Goal: Task Accomplishment & Management: Manage account settings

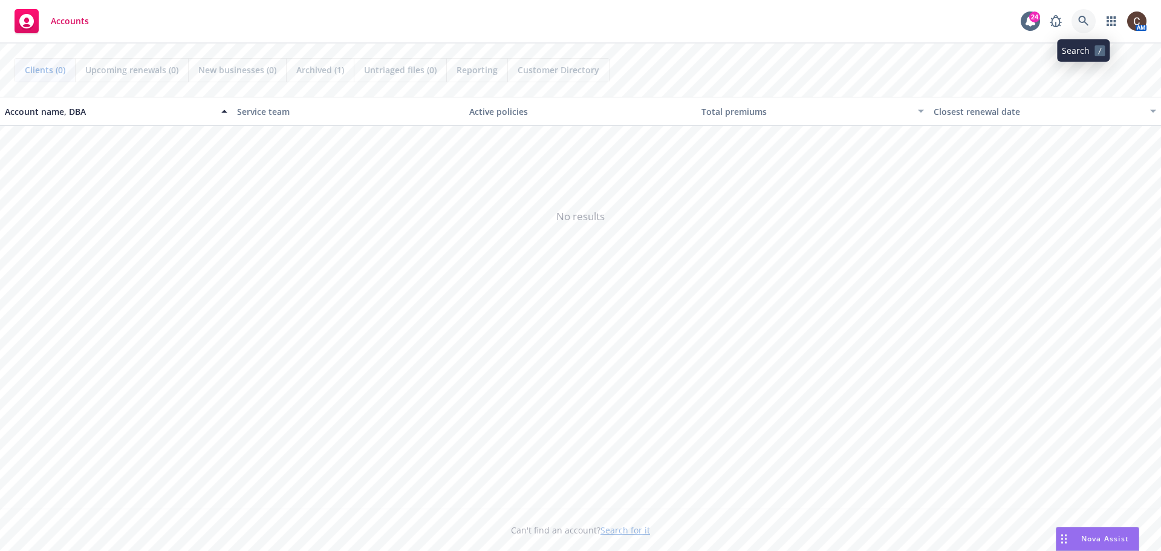
click at [1087, 24] on icon at bounding box center [1083, 21] width 10 height 10
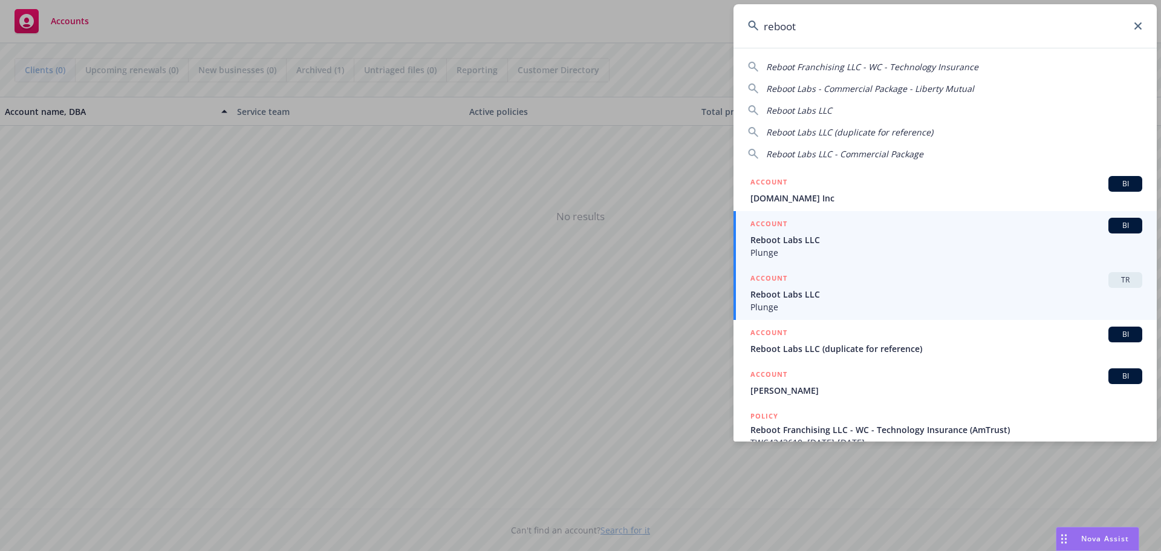
type input "reboot"
click at [901, 286] on div "ACCOUNT TR" at bounding box center [947, 280] width 392 height 16
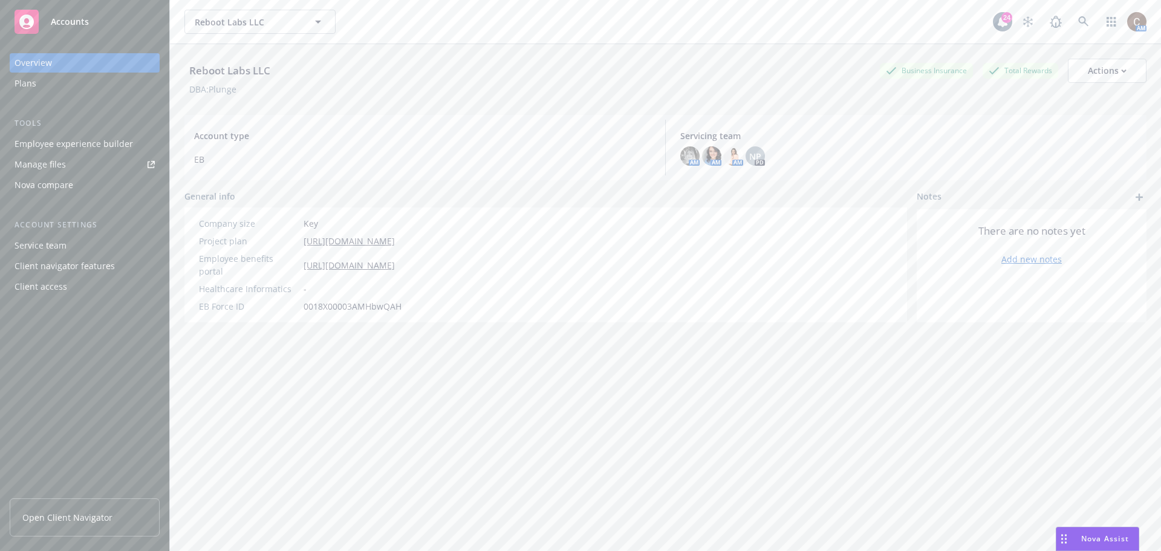
click at [79, 166] on link "Manage files" at bounding box center [85, 164] width 150 height 19
click at [91, 522] on span "Open Client Navigator" at bounding box center [67, 517] width 90 height 13
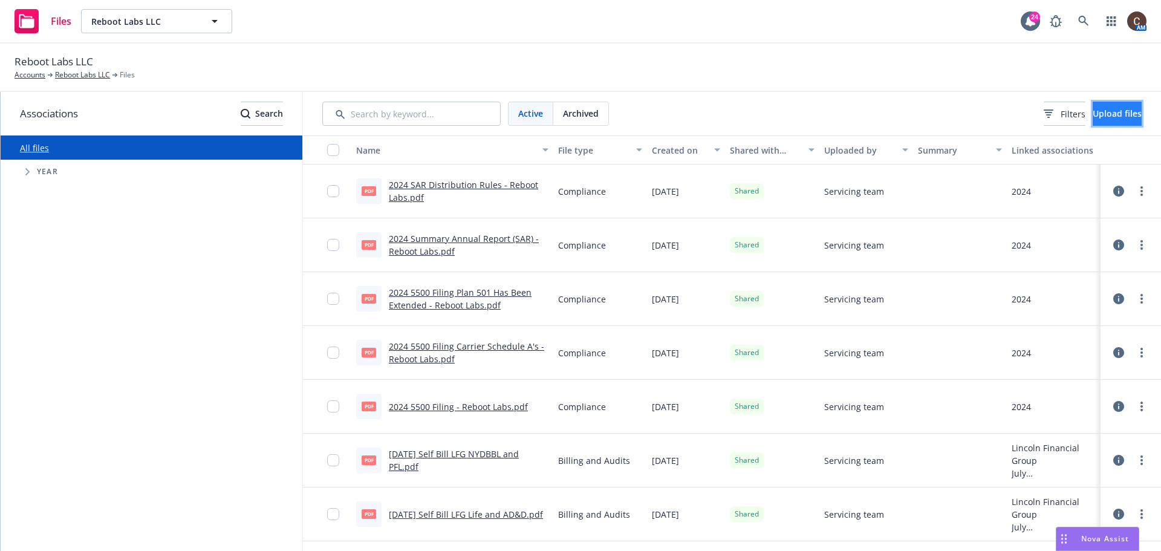
click at [1120, 108] on span "Upload files" at bounding box center [1117, 113] width 49 height 11
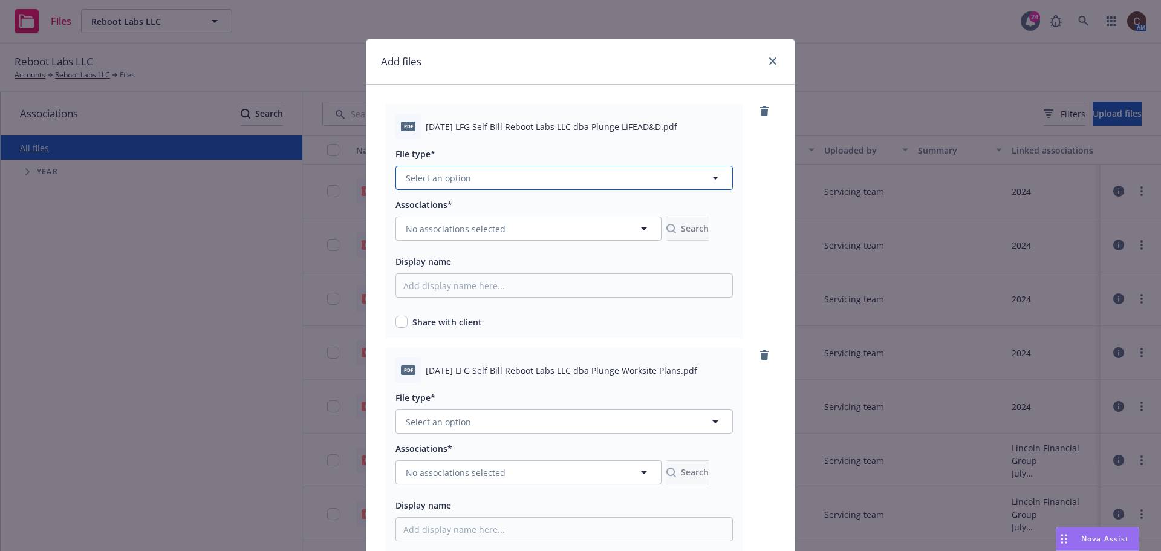
click at [598, 177] on button "Select an option" at bounding box center [564, 178] width 337 height 24
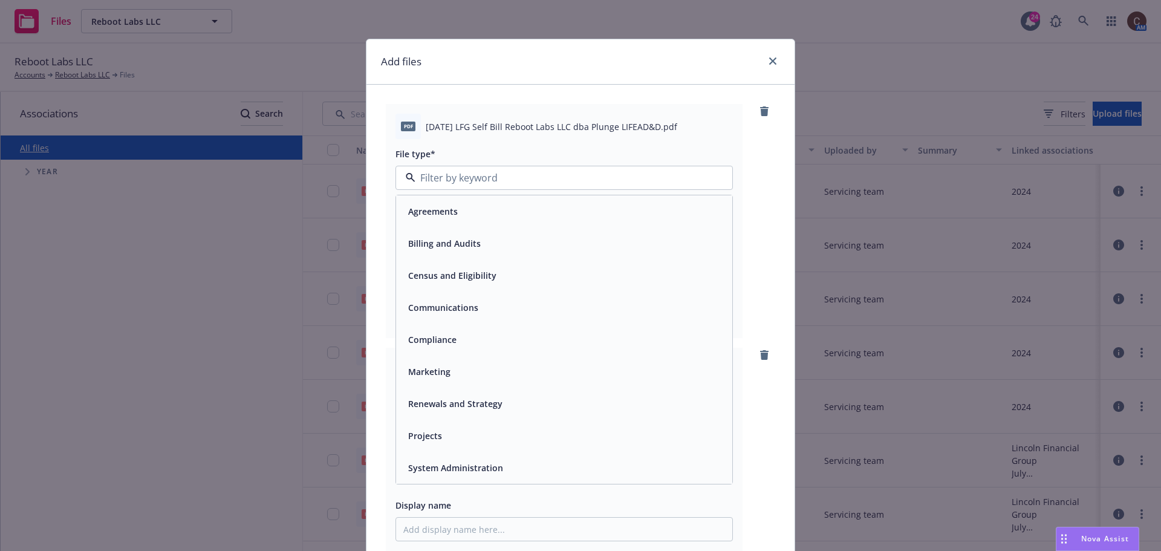
click at [458, 241] on span "Billing and Audits" at bounding box center [444, 243] width 73 height 13
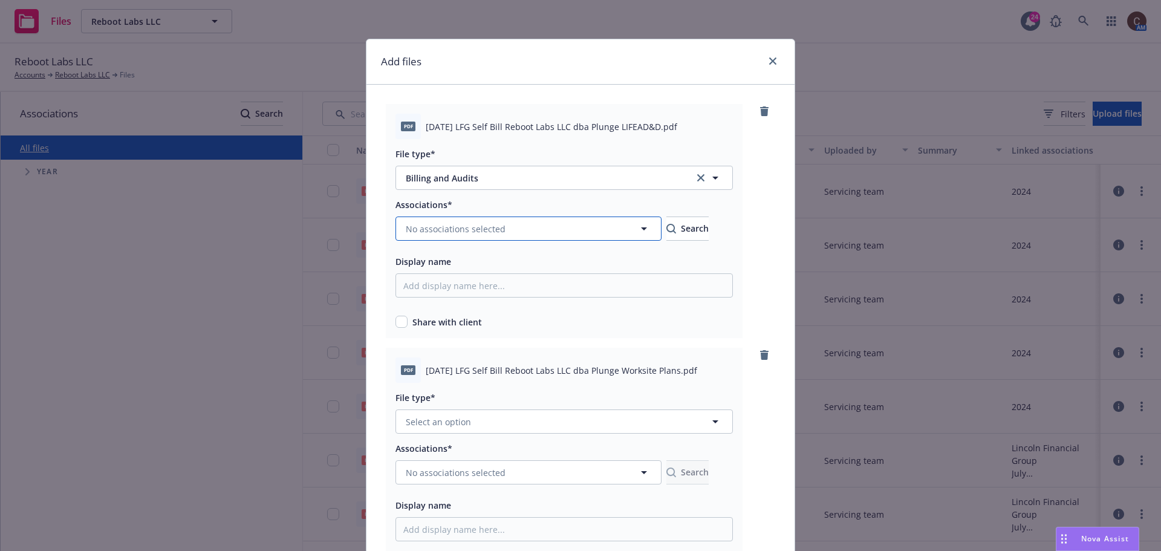
click at [598, 232] on button "No associations selected" at bounding box center [529, 229] width 266 height 24
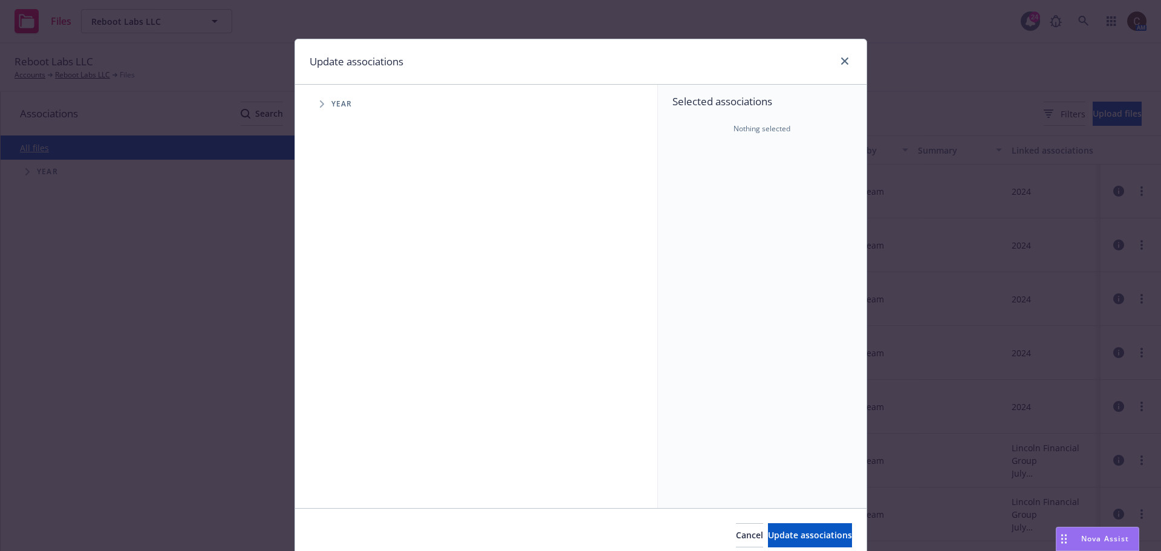
click at [324, 102] on span "Tree Example" at bounding box center [321, 103] width 19 height 19
click at [347, 269] on input "Tree Example" at bounding box center [353, 270] width 12 height 12
checkbox input "true"
click at [333, 274] on span "Tree Example" at bounding box center [336, 269] width 19 height 19
click at [350, 298] on icon "Tree Example" at bounding box center [352, 295] width 5 height 7
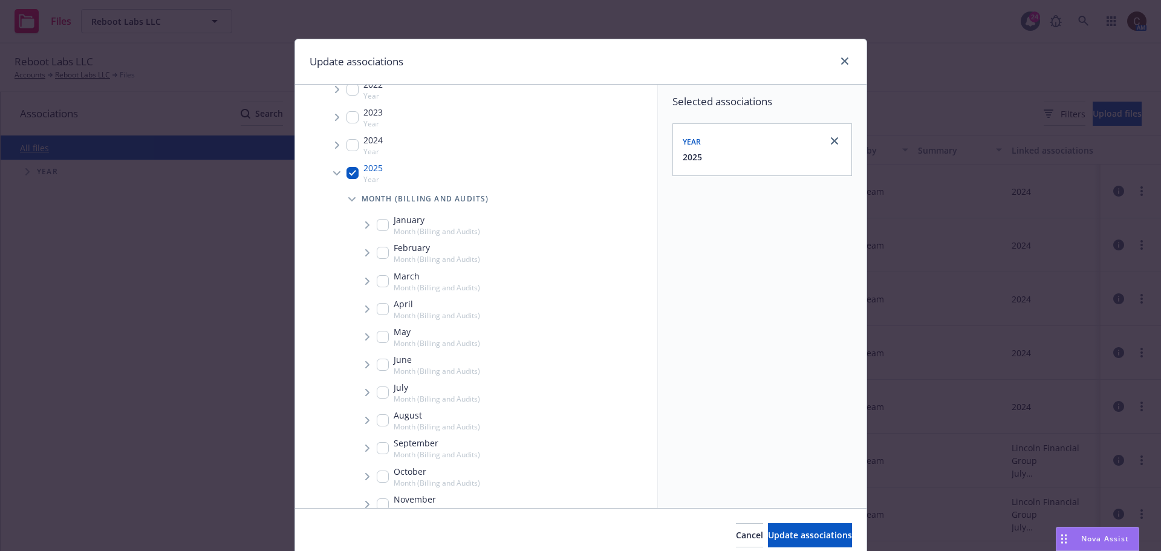
scroll to position [121, 0]
click at [371, 394] on span "Tree Example" at bounding box center [366, 395] width 19 height 19
click at [377, 395] on input "Tree Example" at bounding box center [383, 396] width 12 height 12
checkbox input "true"
click at [374, 420] on span "Tree Example" at bounding box center [382, 421] width 19 height 19
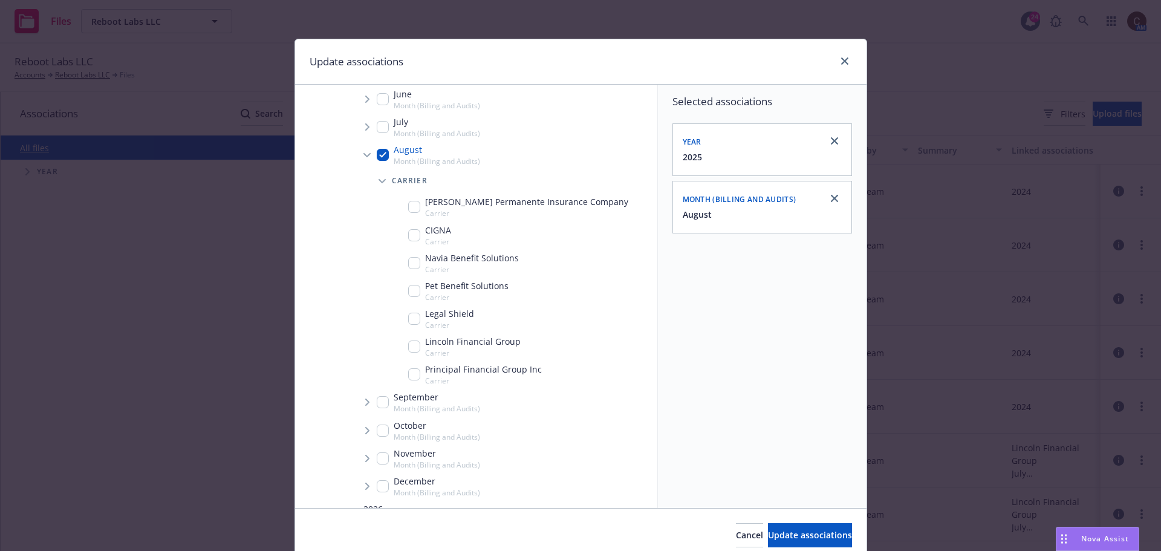
scroll to position [363, 0]
click at [411, 350] on input "Tree Example" at bounding box center [414, 346] width 12 height 12
checkbox input "true"
click at [825, 535] on span "Update associations" at bounding box center [810, 534] width 84 height 11
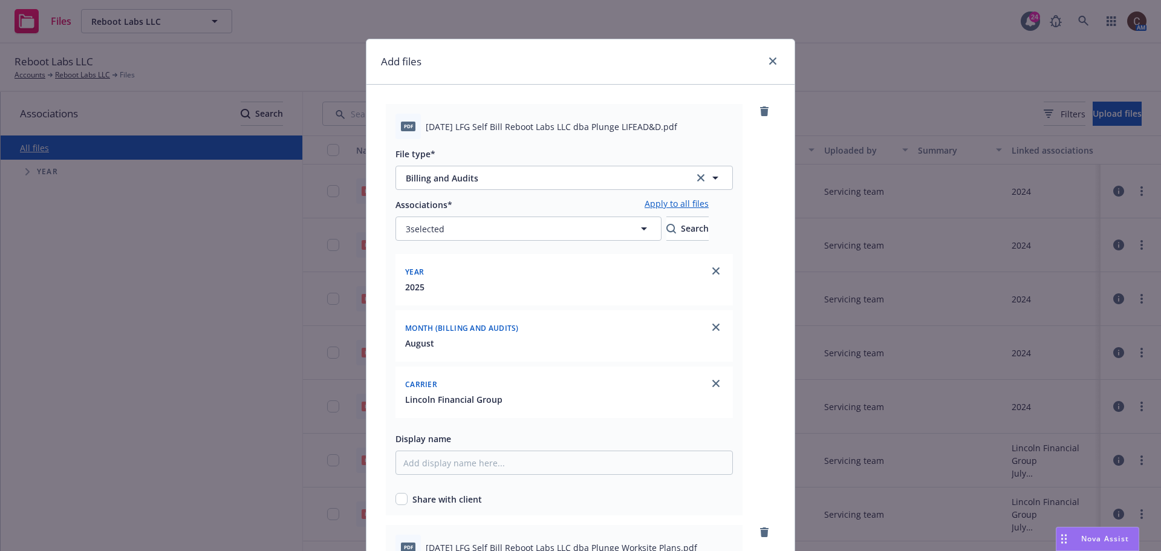
click at [709, 205] on link "Apply to all files" at bounding box center [677, 204] width 64 height 15
click at [521, 459] on input "Display name" at bounding box center [564, 463] width 337 height 24
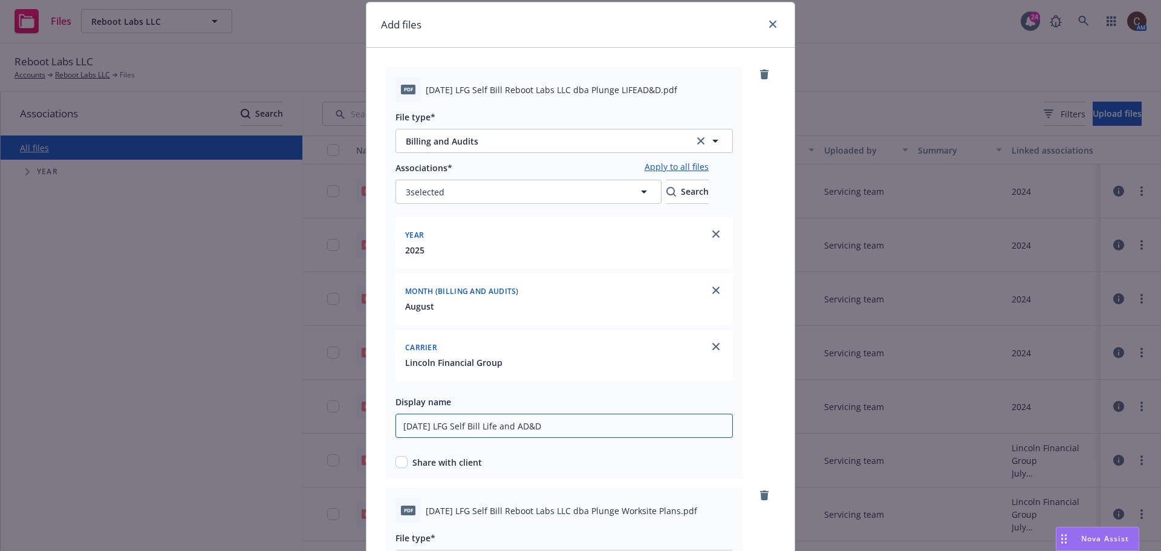
scroll to position [121, 0]
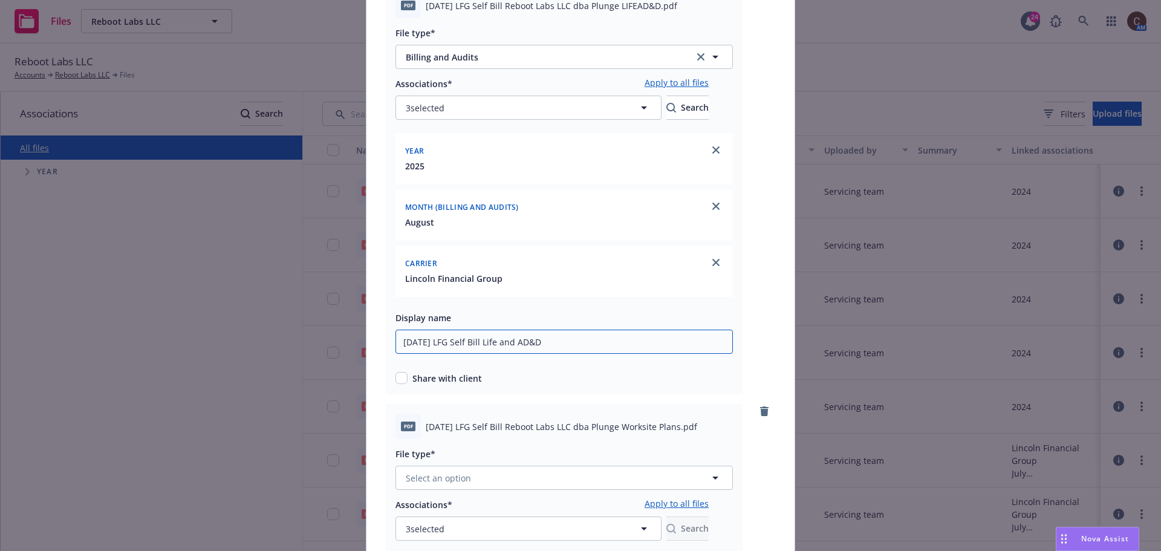
type input "2025 August LFG Self Bill Life and AD&D"
click at [394, 388] on div "pdf 2025 August LFG Self Bill Reboot Labs LLC dba Plunge LIFEAD&D.pdf File type…" at bounding box center [564, 188] width 357 height 411
click at [396, 377] on input "checkbox" at bounding box center [402, 378] width 12 height 12
checkbox input "true"
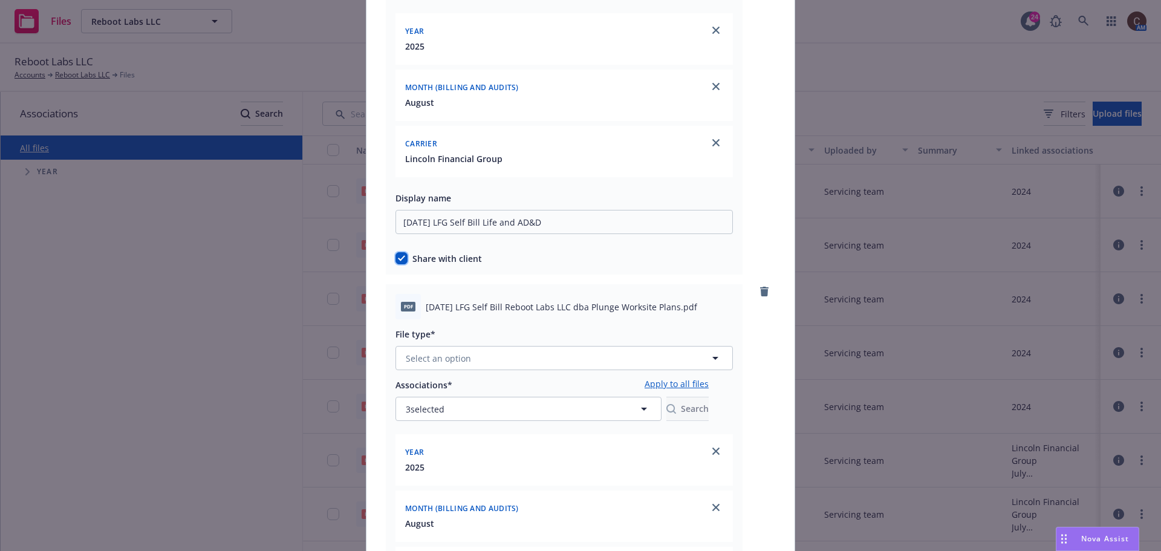
scroll to position [242, 0]
click at [464, 362] on span "Select an option" at bounding box center [438, 357] width 65 height 13
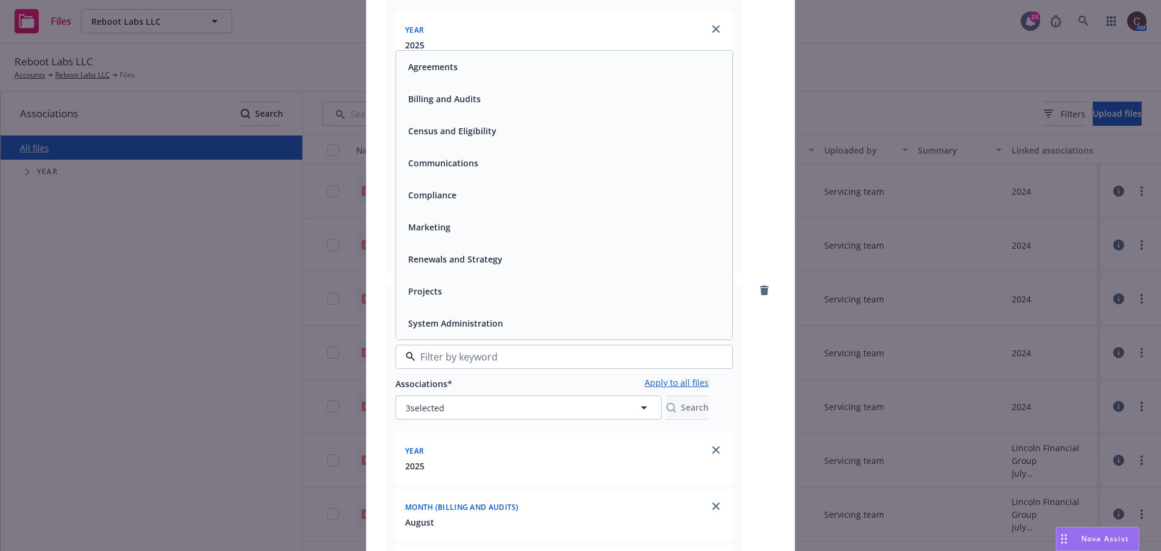
click at [783, 417] on div "pdf 2025 August LFG Self Bill Reboot Labs LLC dba Plunge LIFEAD&D.pdf File type…" at bounding box center [580, 511] width 428 height 1337
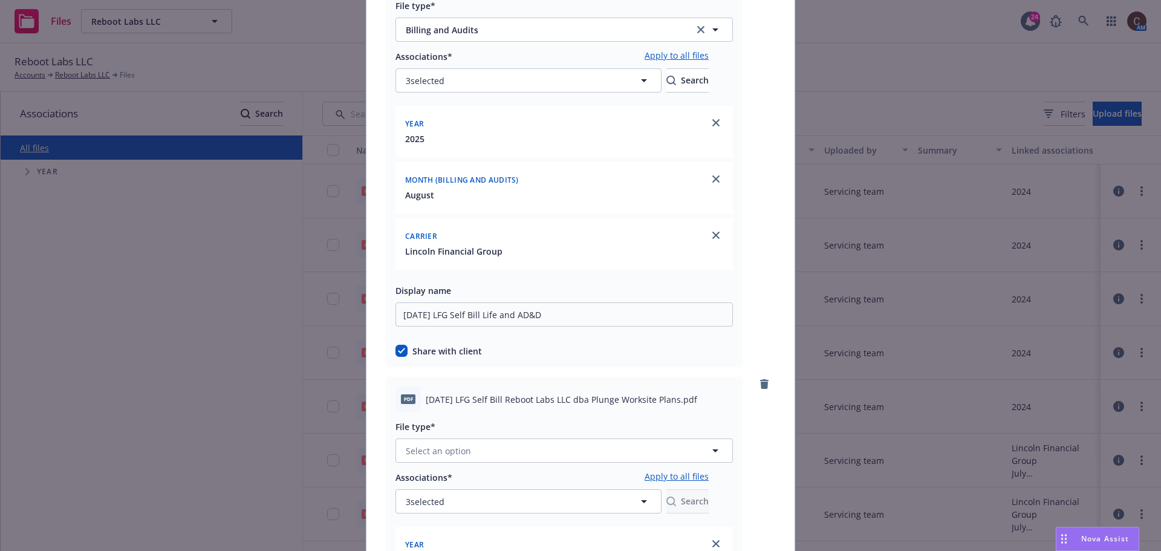
scroll to position [0, 0]
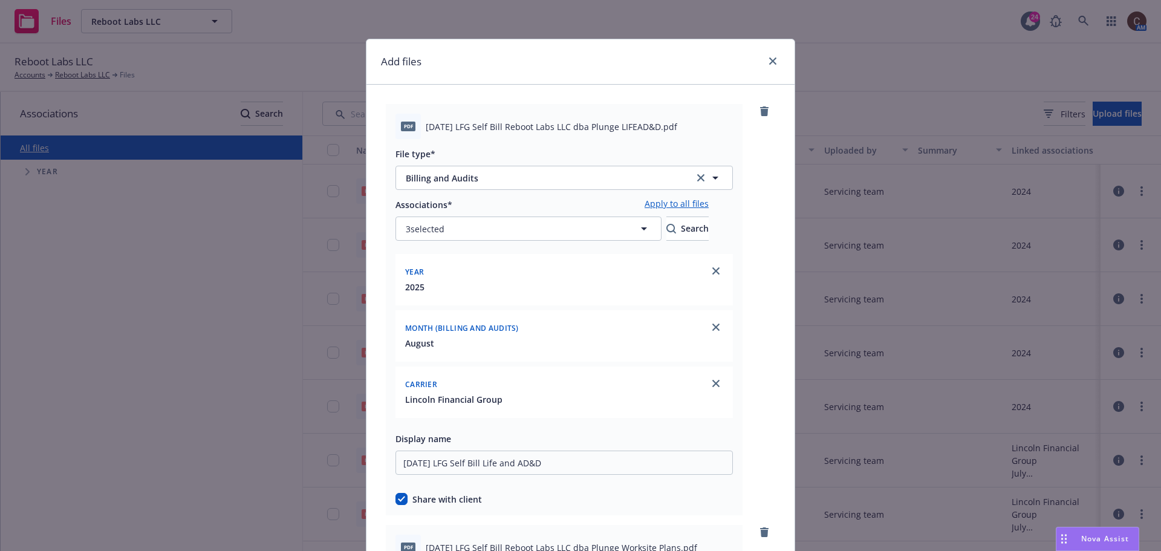
click at [706, 209] on link "Apply to all files" at bounding box center [677, 204] width 64 height 15
click at [706, 207] on link "Apply to all files" at bounding box center [677, 204] width 64 height 15
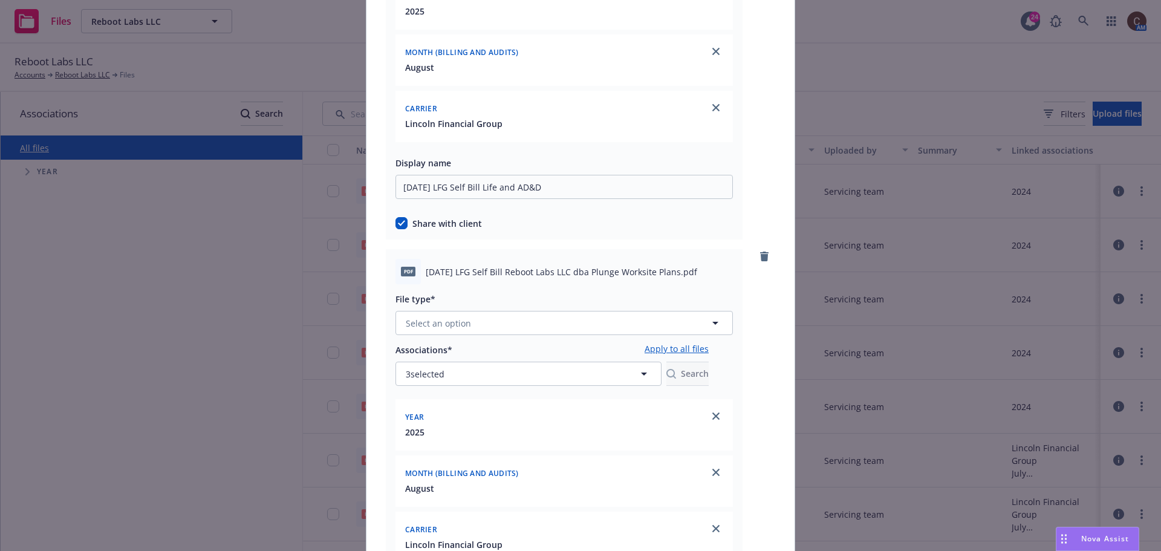
scroll to position [302, 0]
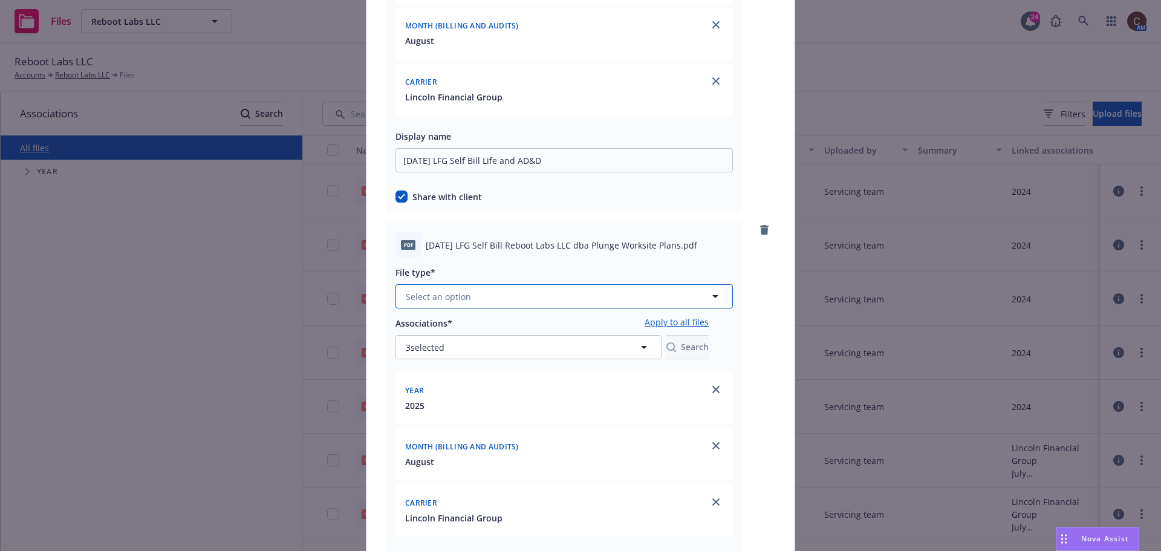
click at [523, 293] on button "Select an option" at bounding box center [564, 296] width 337 height 24
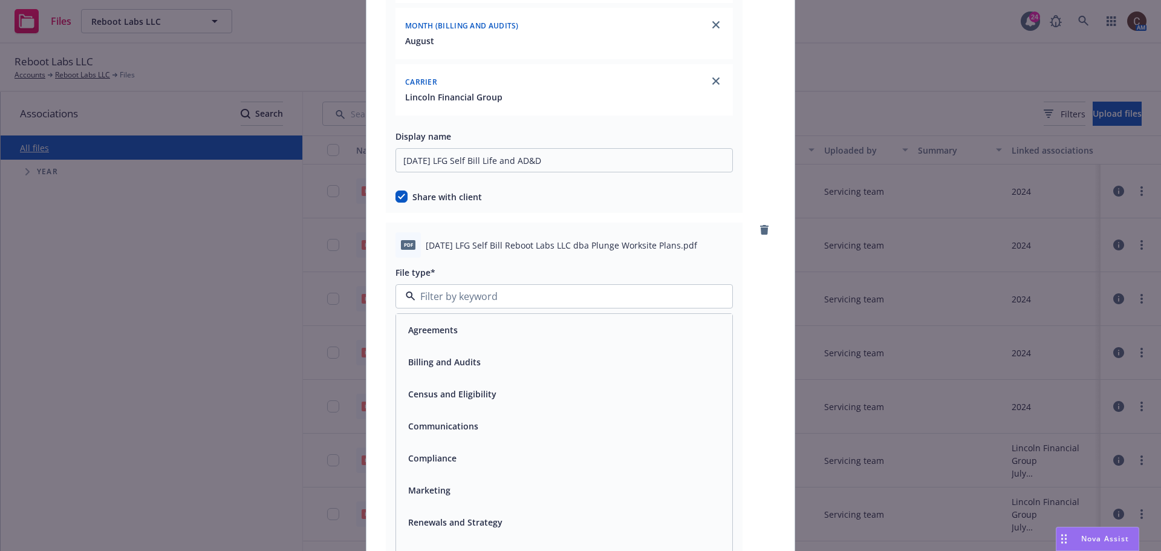
click at [490, 350] on div "Billing and Audits" at bounding box center [564, 362] width 336 height 32
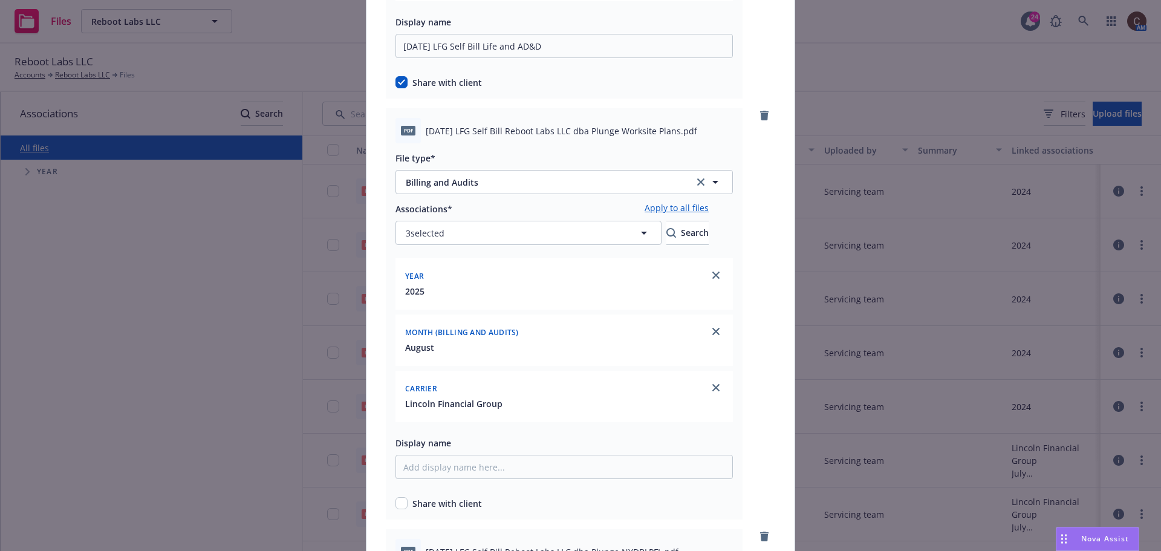
scroll to position [423, 0]
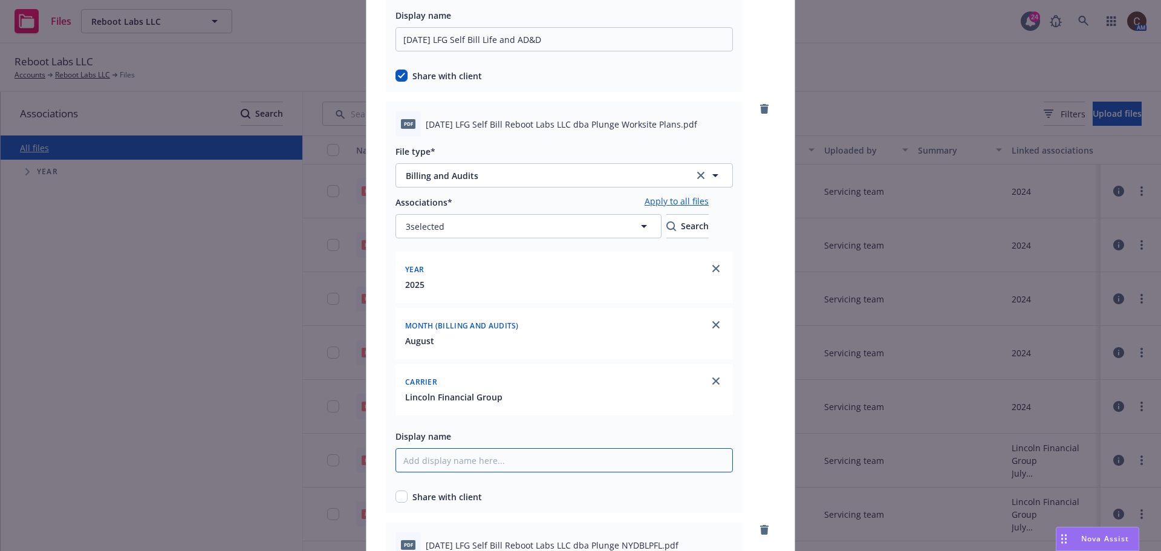
click at [528, 51] on input "Display name" at bounding box center [564, 39] width 337 height 24
type input "2025 August Self-Bill"
click at [485, 39] on input "2025 August LFG Self Bill Life and AD&D" at bounding box center [564, 39] width 337 height 24
type input "2025 August LFG Self-Bill Life and AD&D"
click at [560, 51] on input "2025 August Self-Bill" at bounding box center [564, 39] width 337 height 24
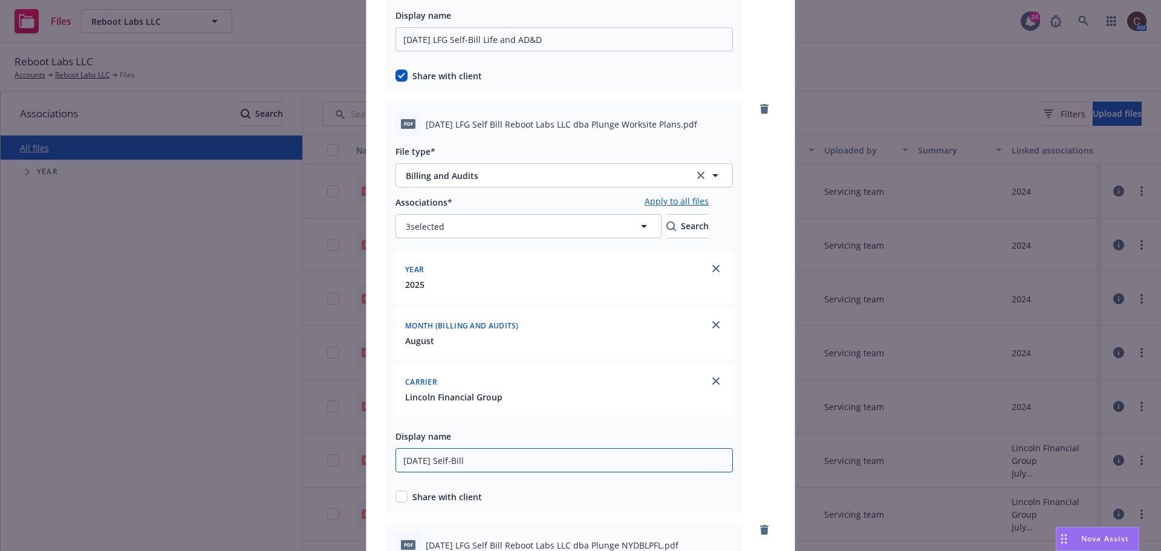
click at [451, 51] on input "2025 August Self-Bill" at bounding box center [564, 39] width 337 height 24
click at [571, 51] on input "2025 August LFG Self-Bill" at bounding box center [564, 39] width 337 height 24
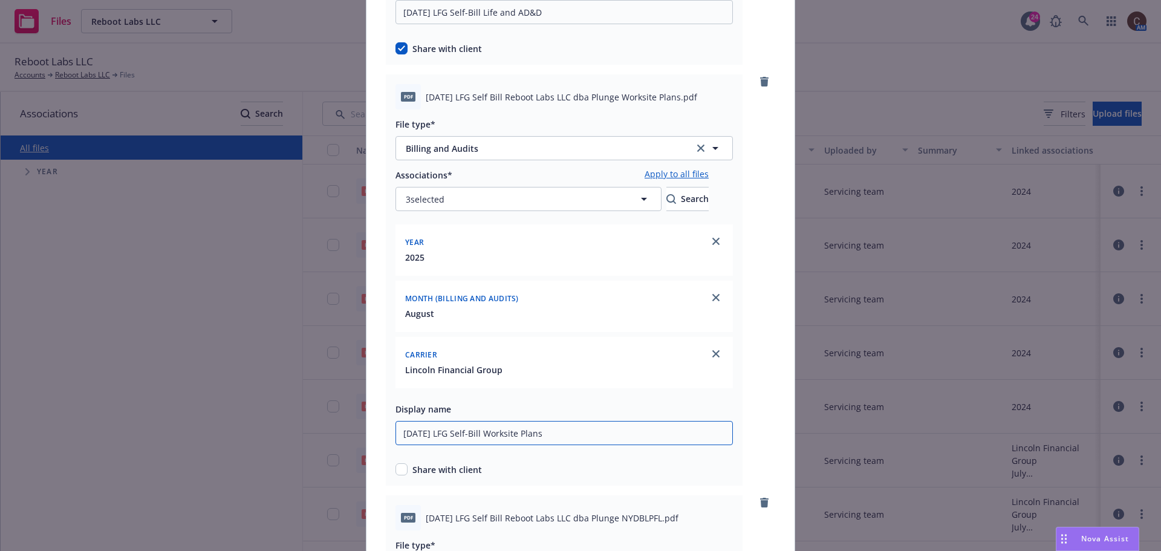
scroll to position [484, 0]
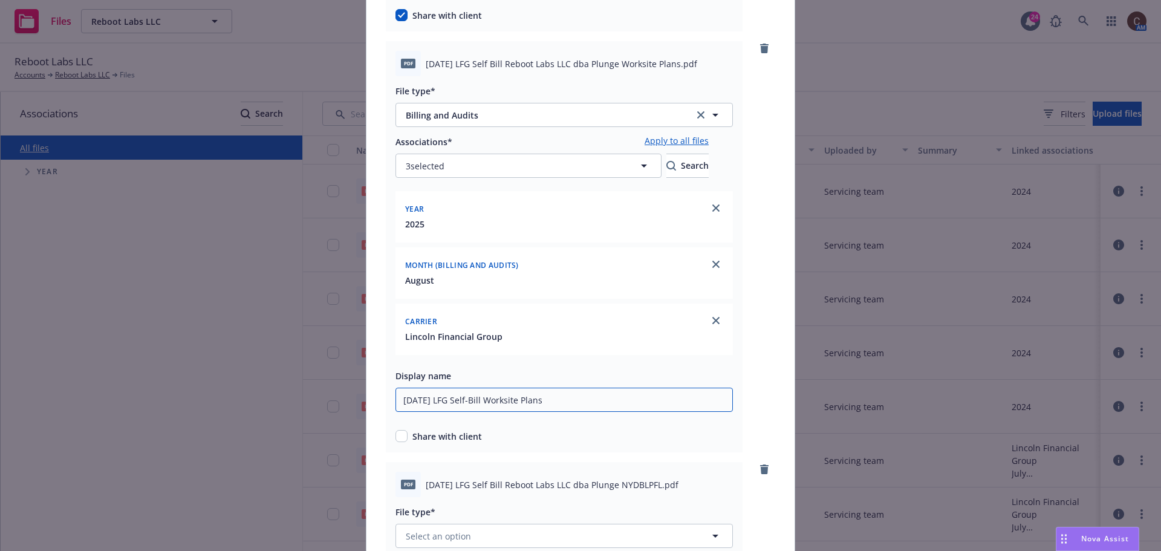
type input "2025 August LFG Self-Bill Worksite Plans"
click at [397, 433] on input "checkbox" at bounding box center [402, 436] width 12 height 12
checkbox input "true"
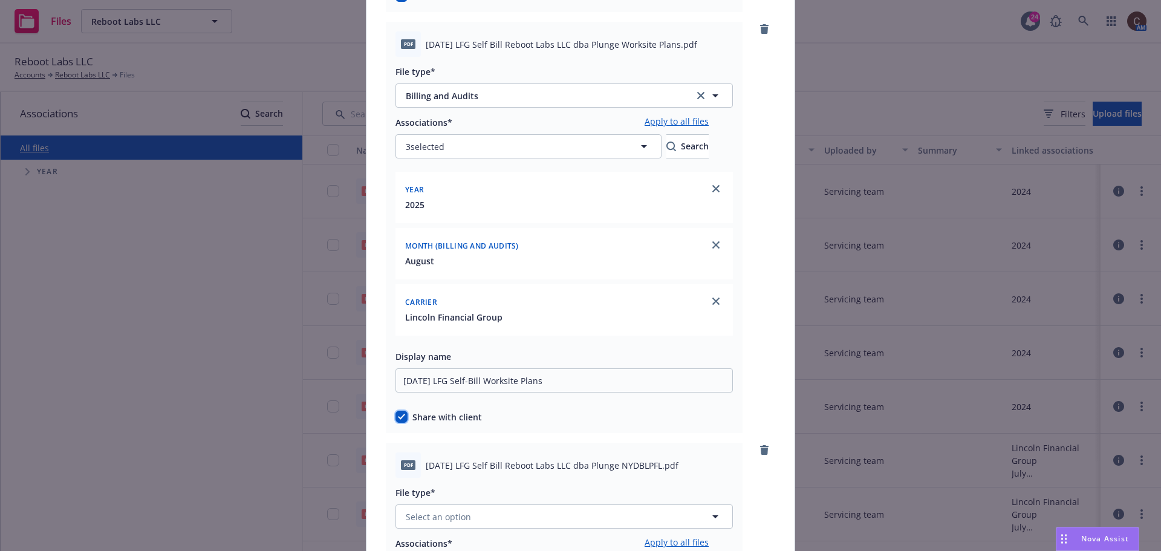
scroll to position [665, 0]
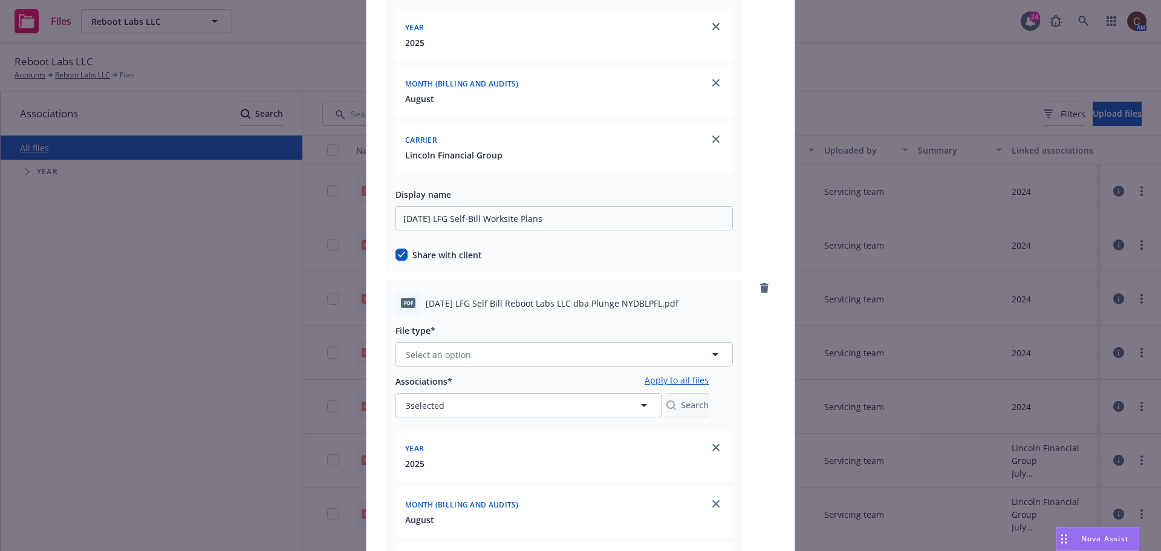
click at [513, 368] on div at bounding box center [564, 369] width 337 height 7
click at [514, 360] on button "Select an option" at bounding box center [564, 354] width 337 height 24
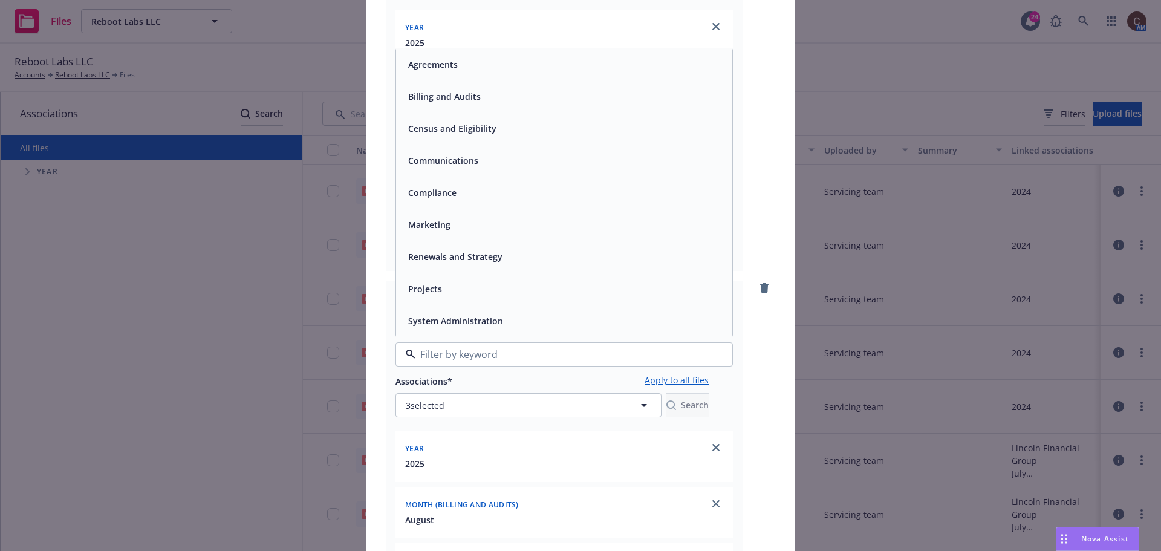
click at [473, 104] on div "Billing and Audits" at bounding box center [443, 97] width 80 height 18
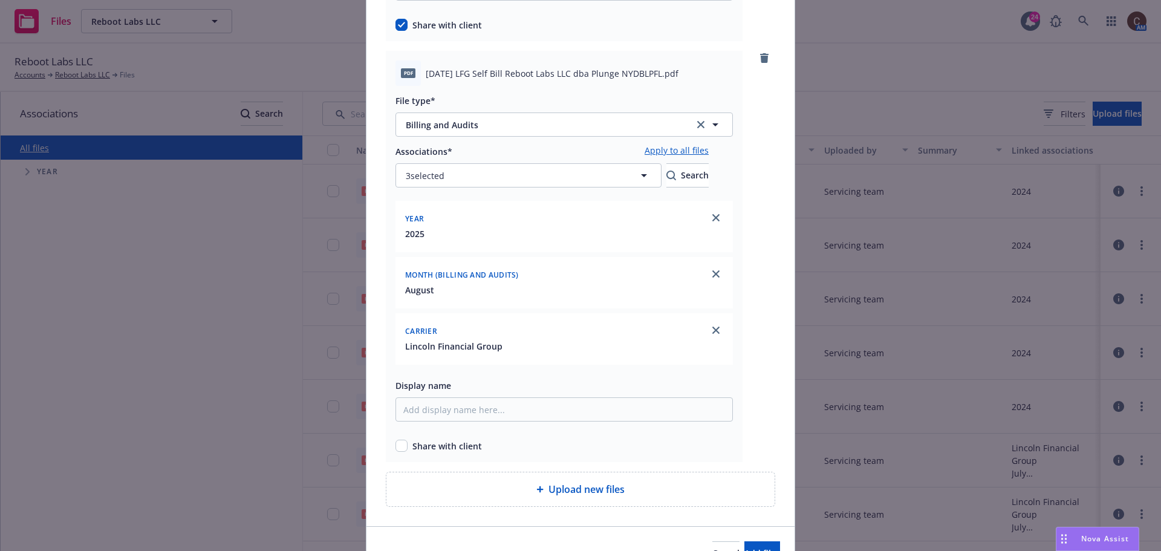
scroll to position [907, 0]
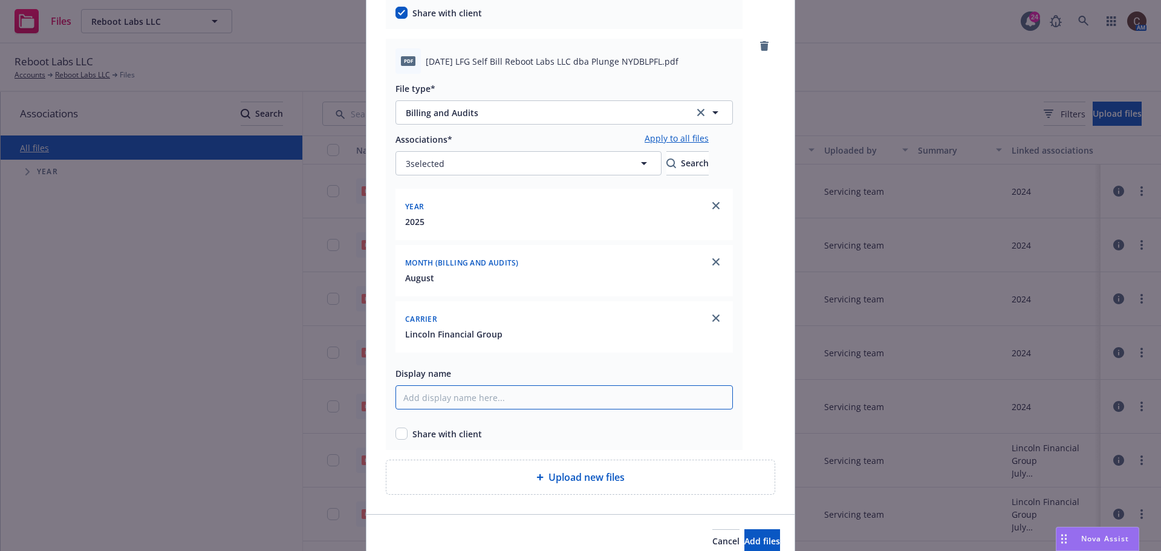
type input "2025 August LFG Self-Bill NY DBL PFL"
click at [396, 442] on div "pdf 2025 August LFG Self Bill Reboot Labs LLC dba Plunge NYDBLPFL.pdf File type…" at bounding box center [564, 244] width 357 height 411
click at [399, 430] on input "checkbox" at bounding box center [402, 434] width 12 height 12
checkbox input "true"
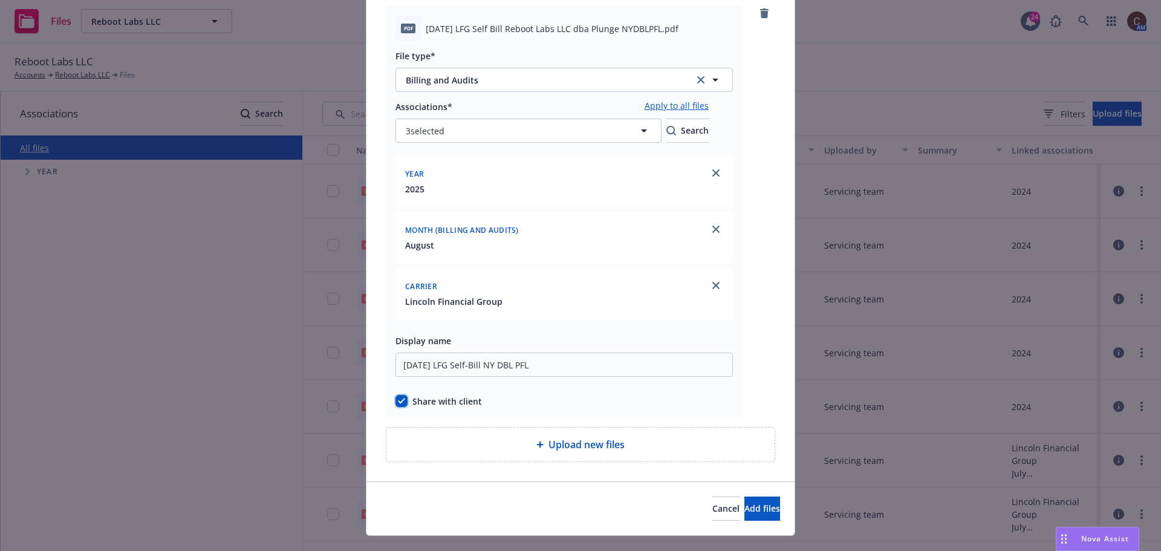
scroll to position [963, 0]
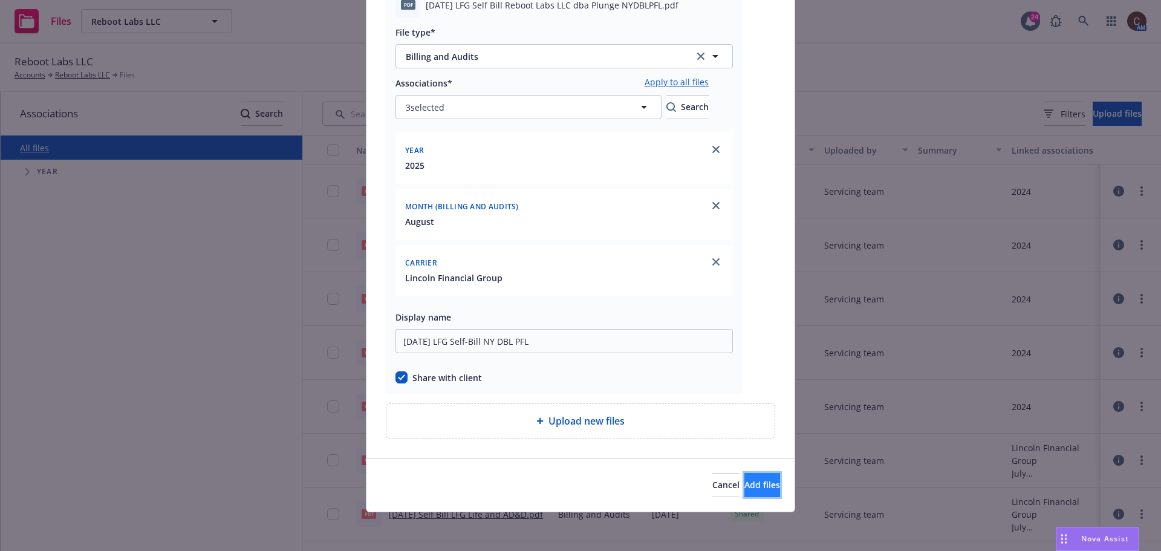
click at [756, 484] on button "Add files" at bounding box center [762, 485] width 36 height 24
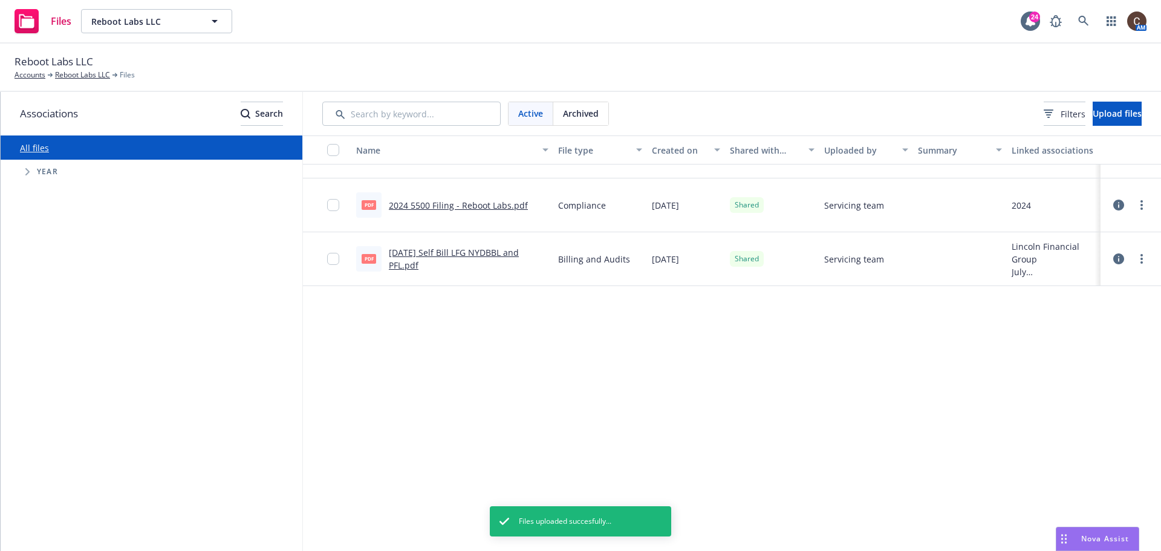
scroll to position [0, 0]
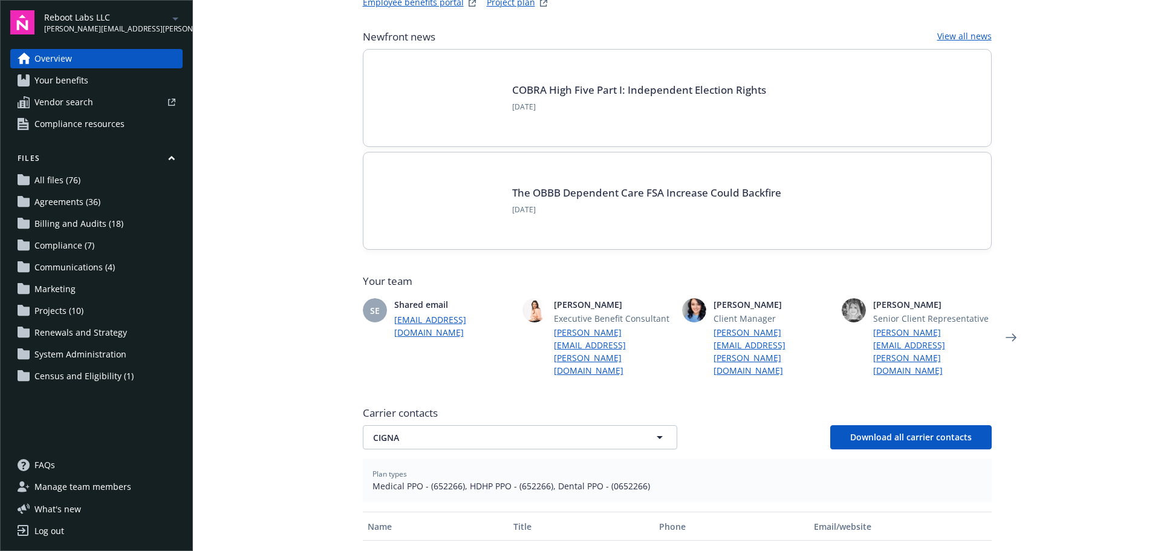
scroll to position [242, 0]
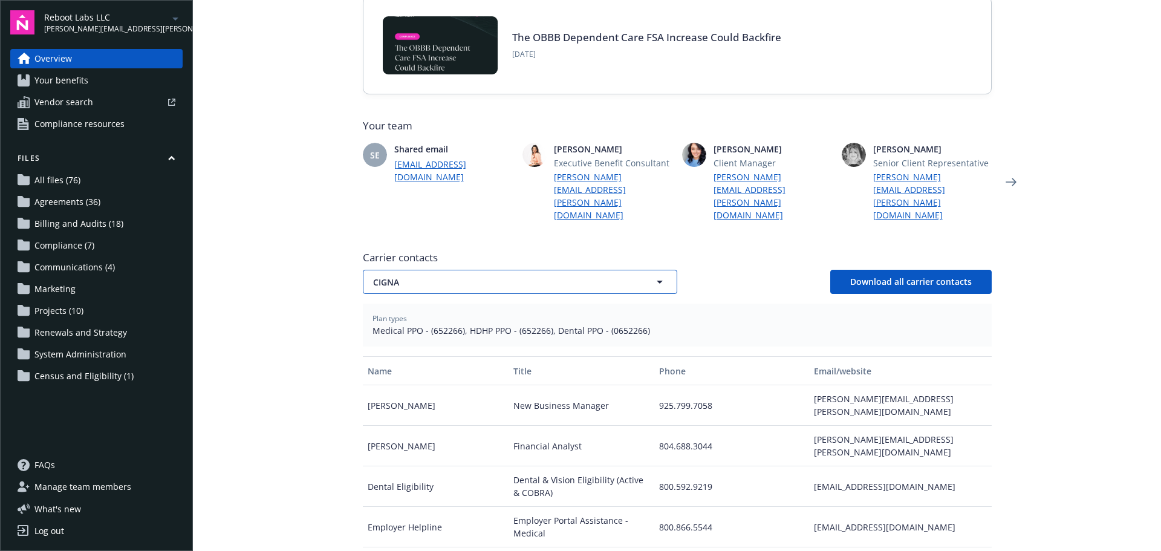
click at [643, 270] on button "CIGNA" at bounding box center [520, 282] width 314 height 24
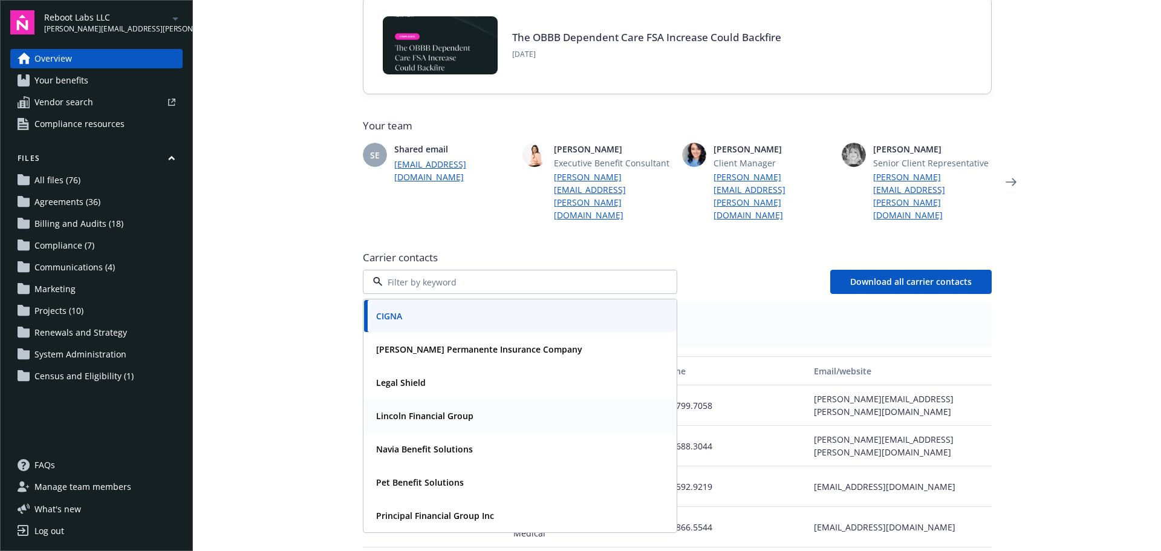
click at [504, 407] on div "Lincoln Financial Group" at bounding box center [520, 416] width 298 height 18
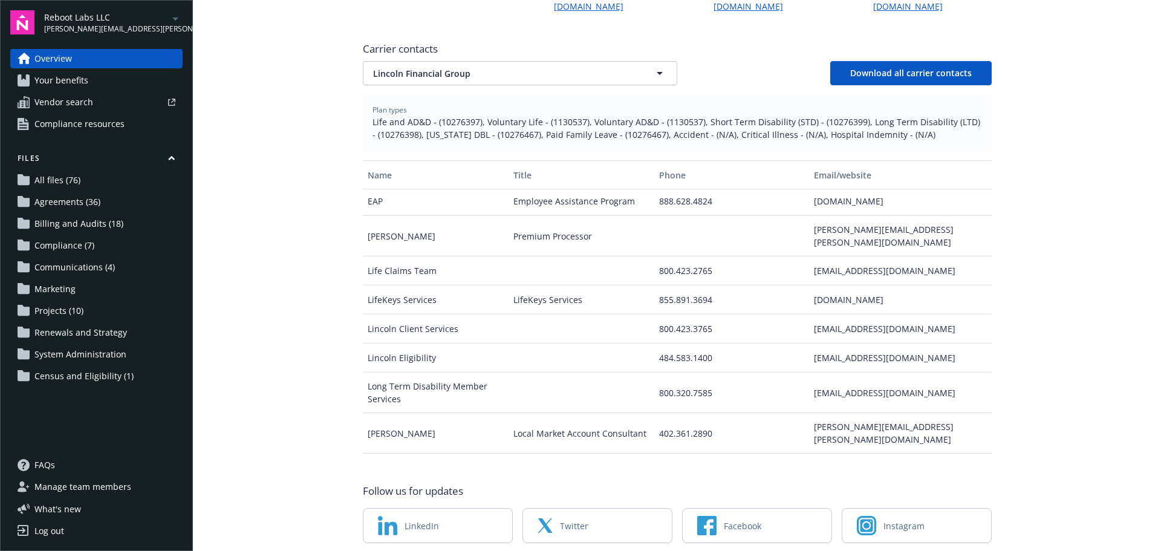
scroll to position [471, 0]
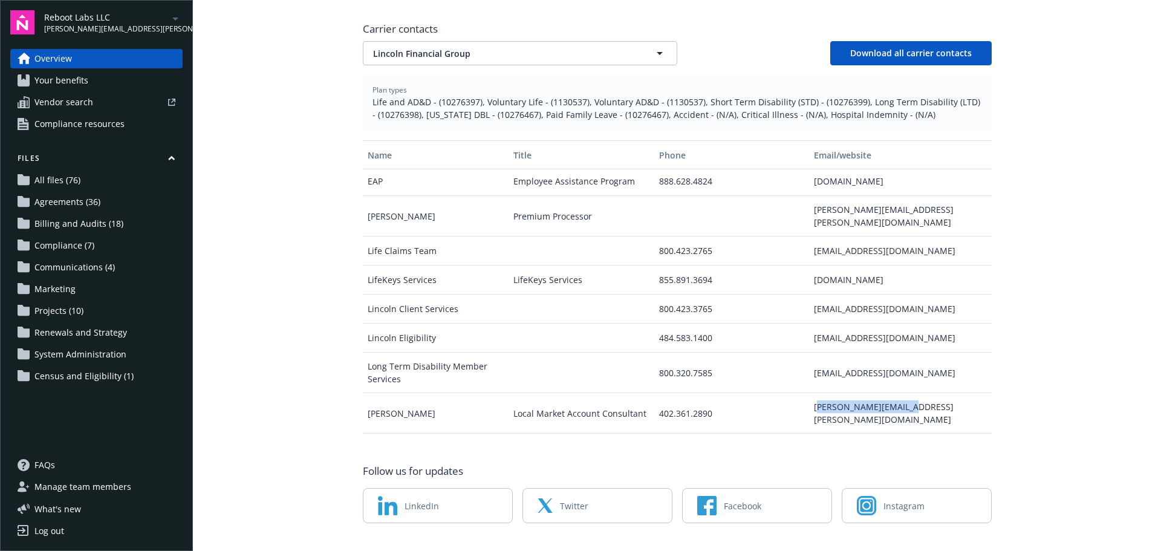
drag, startPoint x: 901, startPoint y: 363, endPoint x: 804, endPoint y: 354, distance: 96.6
click at [809, 393] on div "[PERSON_NAME][EMAIL_ADDRESS][PERSON_NAME][DOMAIN_NAME]" at bounding box center [900, 413] width 182 height 41
drag, startPoint x: 799, startPoint y: 357, endPoint x: 894, endPoint y: 366, distance: 95.4
click at [894, 393] on div "[PERSON_NAME][EMAIL_ADDRESS][PERSON_NAME][DOMAIN_NAME]" at bounding box center [900, 413] width 182 height 41
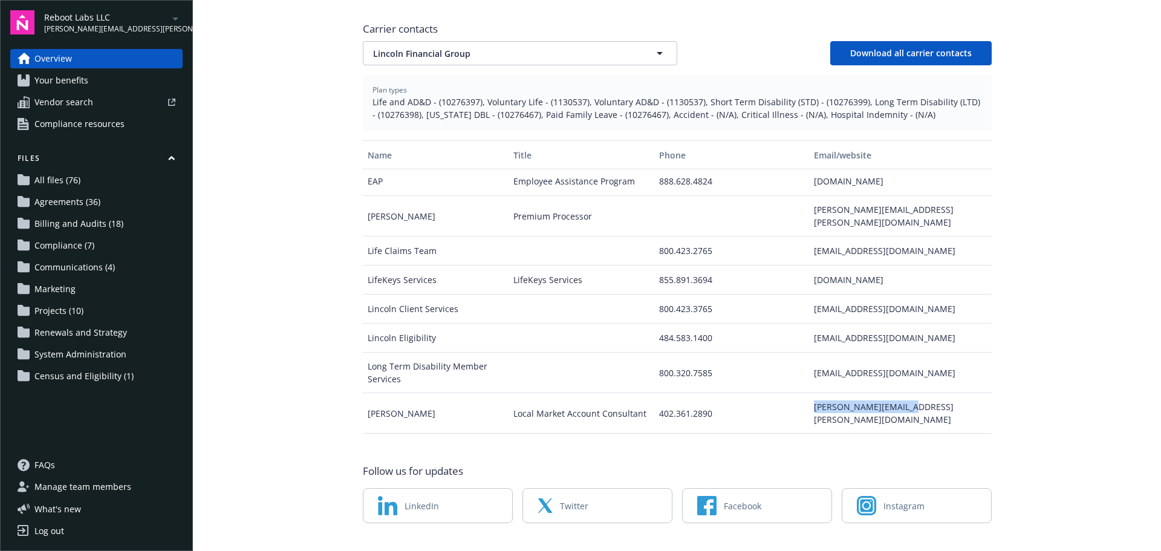
copy div "[PERSON_NAME][EMAIL_ADDRESS][PERSON_NAME][DOMAIN_NAME]"
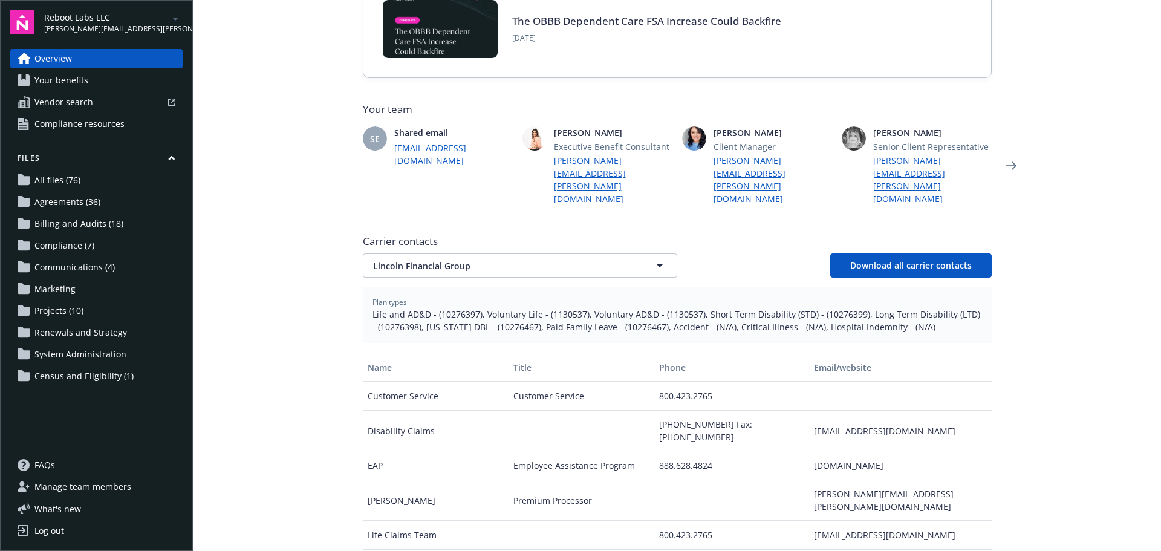
scroll to position [0, 0]
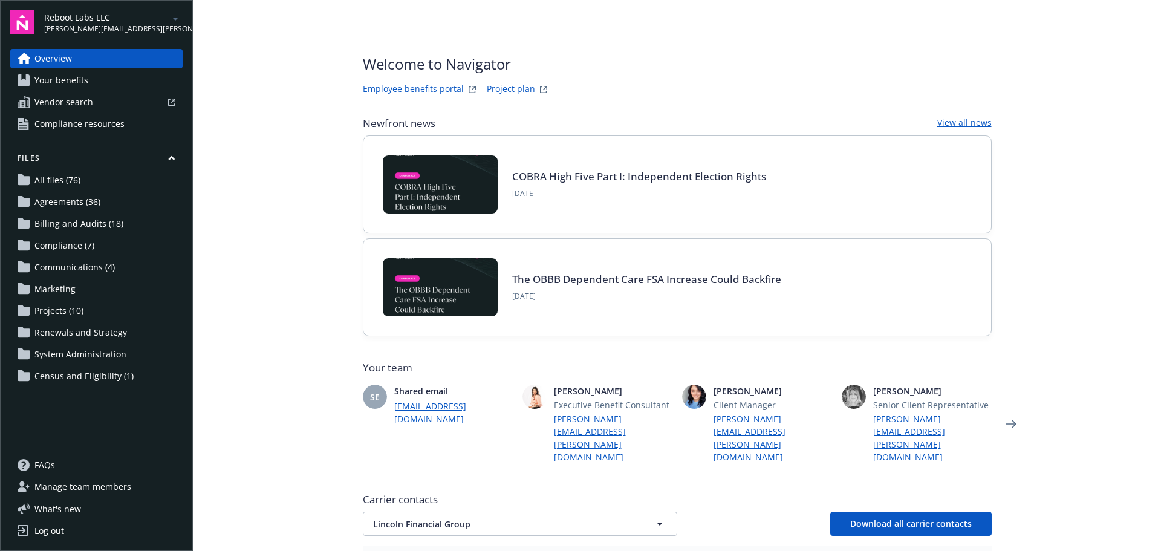
click at [157, 19] on div "Reboot Labs LLC [PERSON_NAME][EMAIL_ADDRESS][PERSON_NAME][DOMAIN_NAME]" at bounding box center [113, 23] width 138 height 24
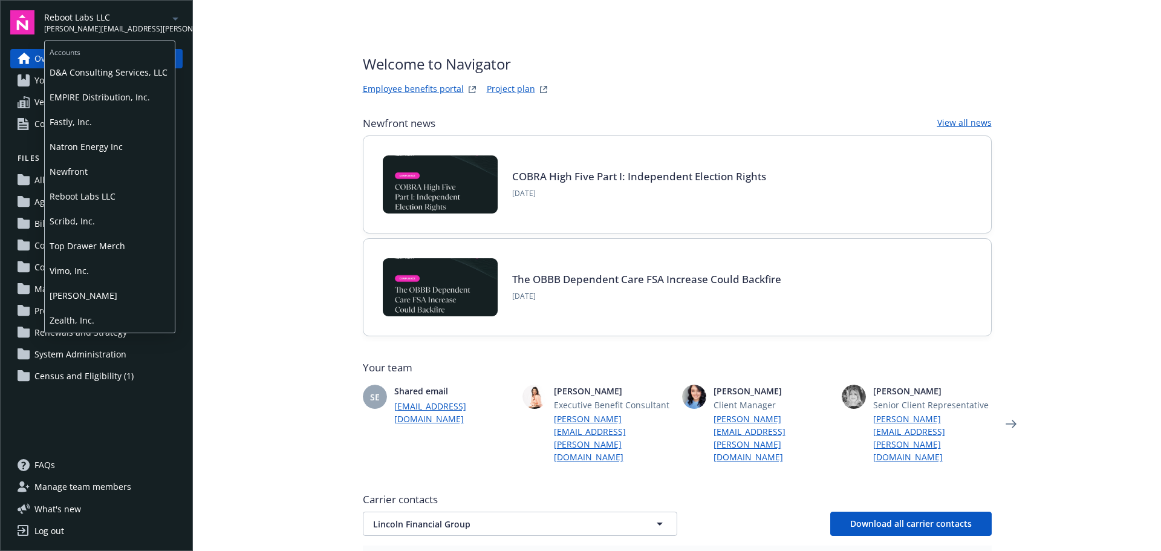
click at [98, 270] on span "Vimo, Inc." at bounding box center [110, 270] width 120 height 25
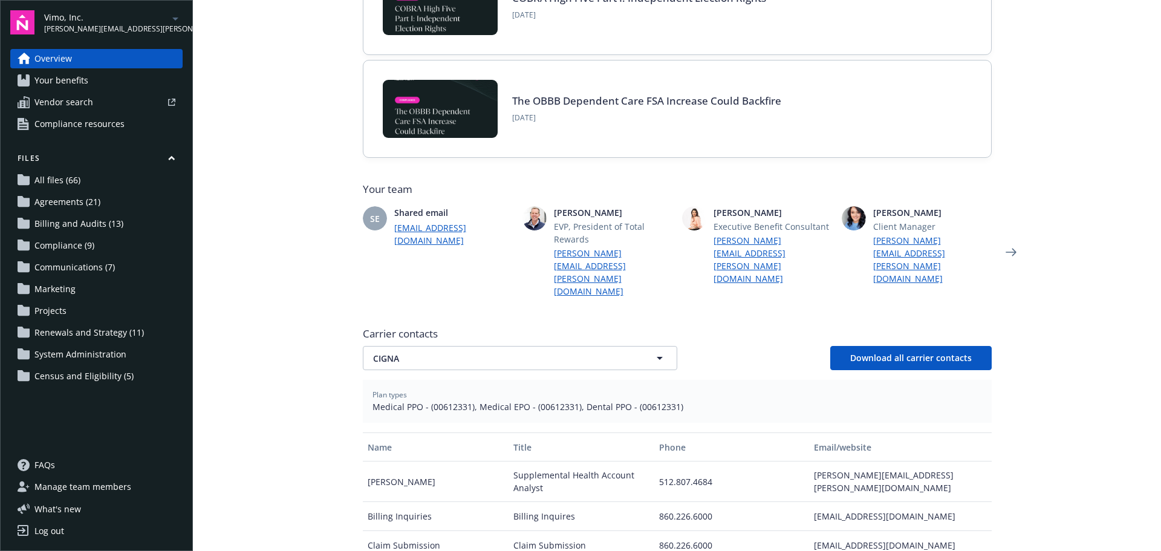
scroll to position [181, 0]
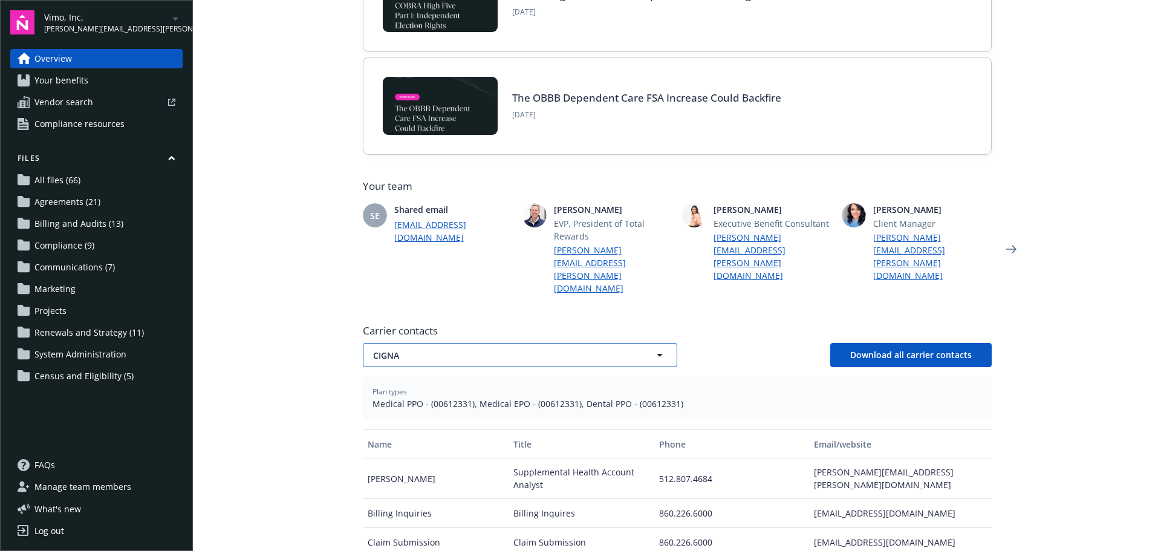
click at [633, 343] on button "CIGNA" at bounding box center [520, 355] width 314 height 24
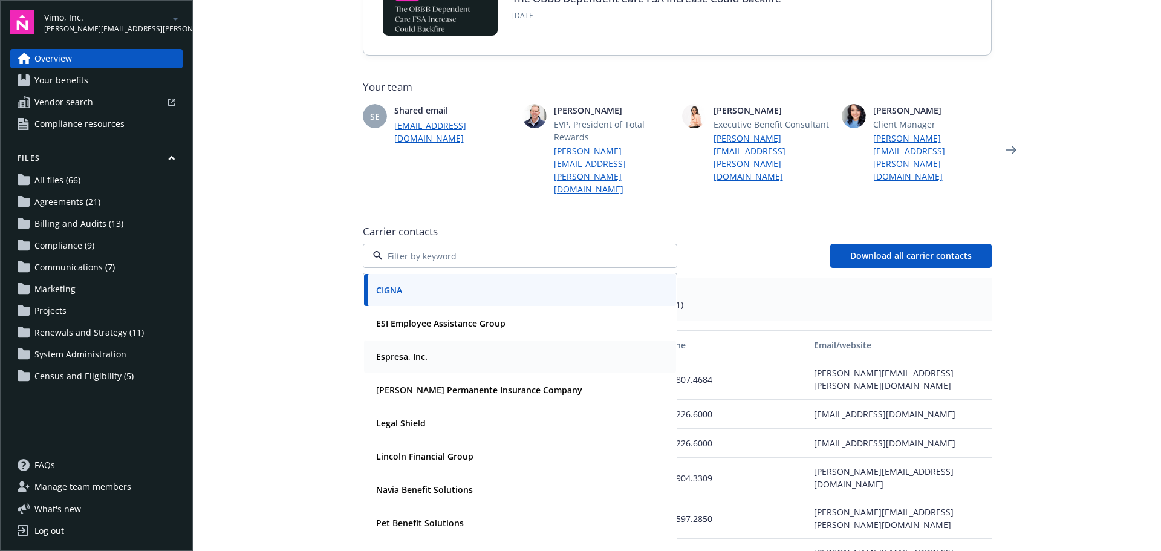
scroll to position [458, 0]
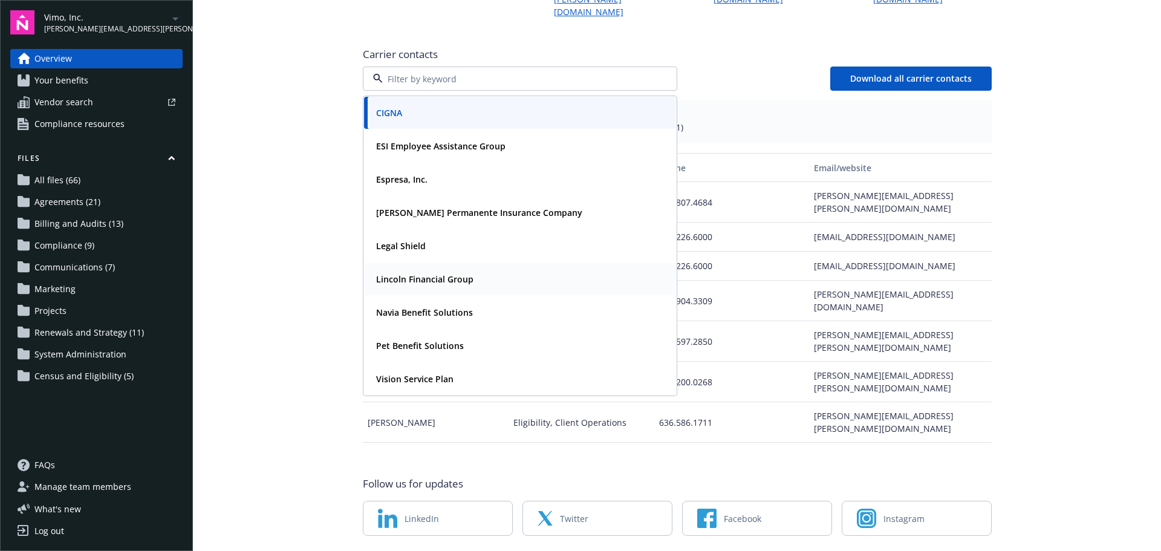
click at [455, 273] on span "Lincoln Financial Group" at bounding box center [424, 279] width 97 height 13
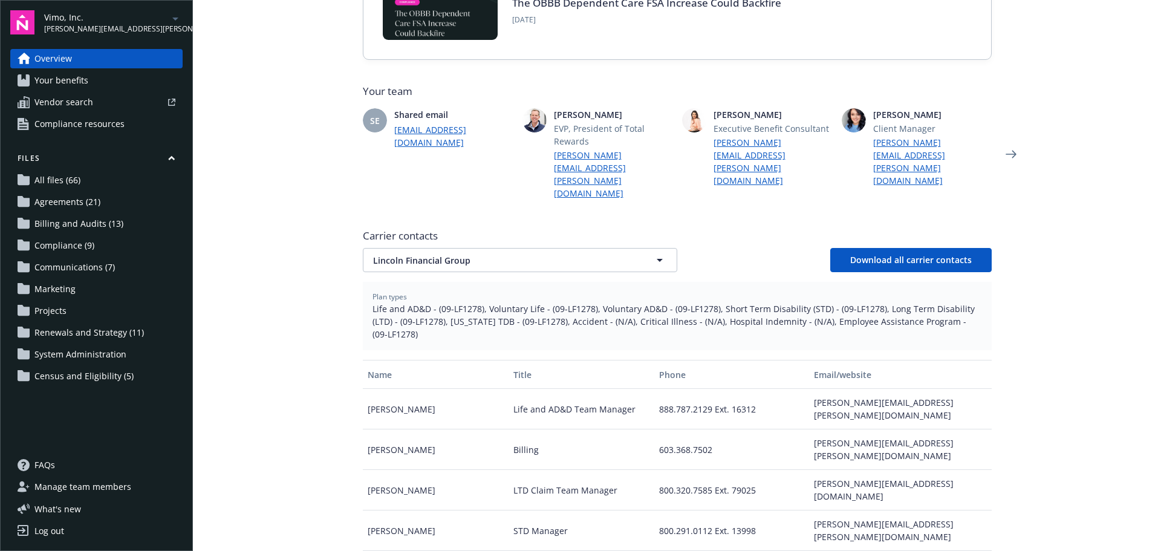
scroll to position [337, 0]
